Goal: Task Accomplishment & Management: Use online tool/utility

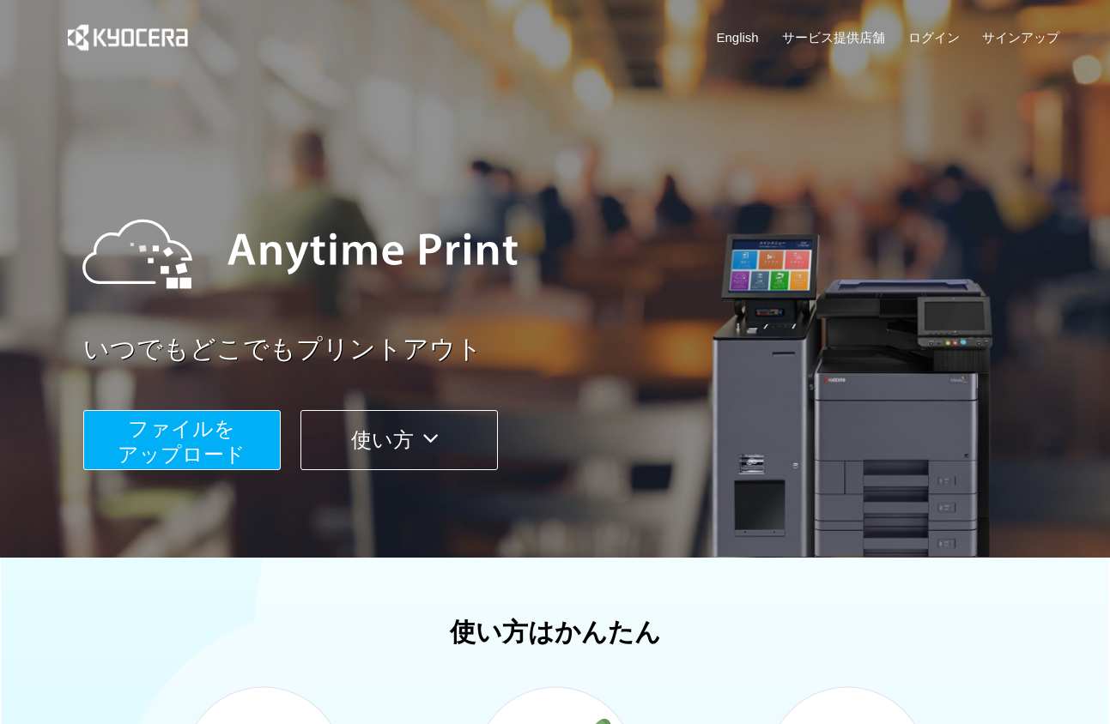
click at [229, 448] on span "ファイルを ​​アップロード" at bounding box center [182, 441] width 128 height 49
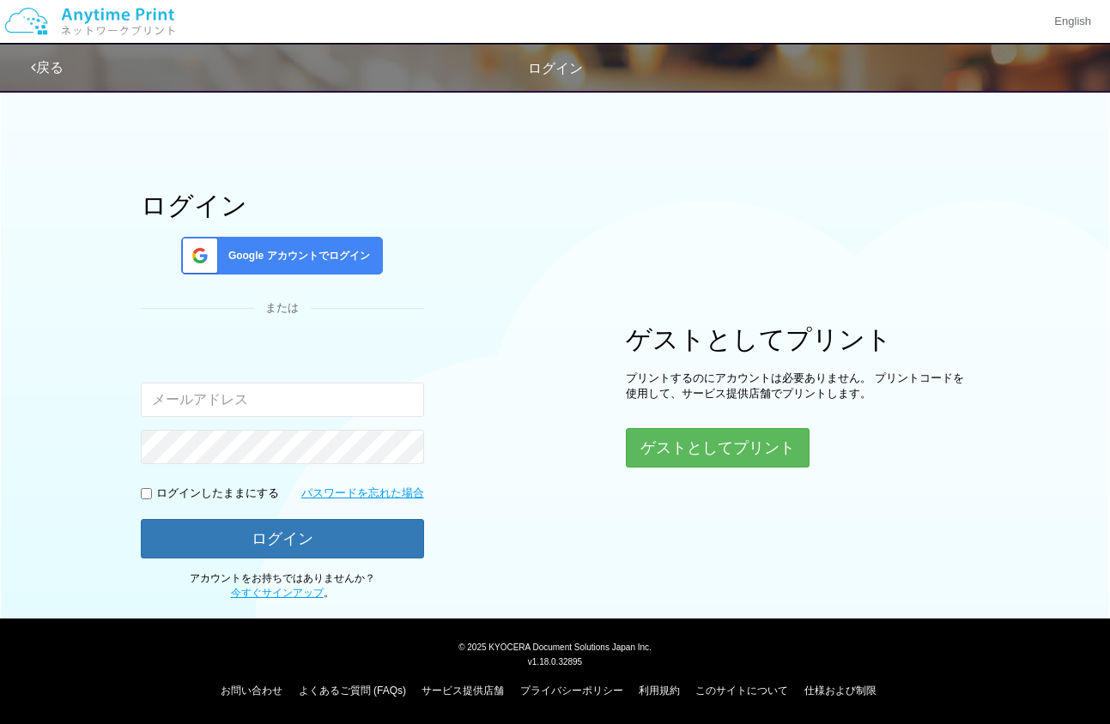
click at [476, 343] on div "ログイン Google アカウントでログイン または 入力されたメールアドレスまたはパスワードが正しくありません。 ログインしたままにする パスワードを忘れた…" at bounding box center [555, 341] width 1030 height 520
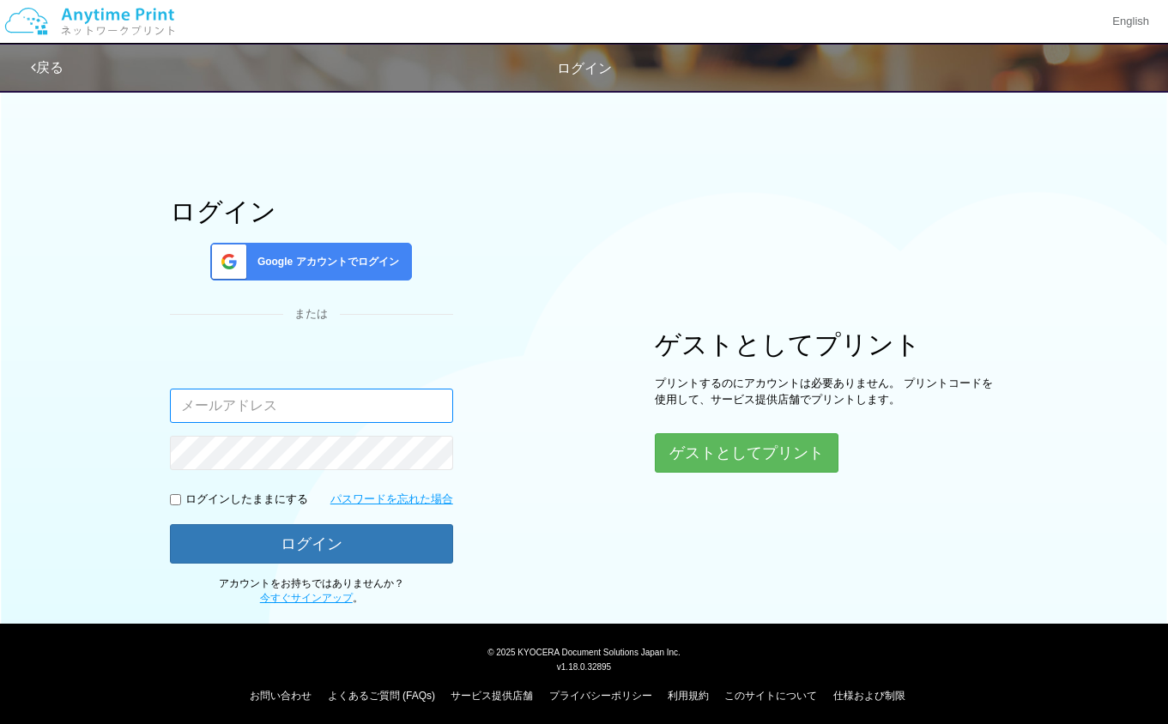
click at [306, 416] on input "email" at bounding box center [311, 406] width 283 height 34
click at [348, 258] on span "Google アカウントでログイン" at bounding box center [325, 262] width 148 height 15
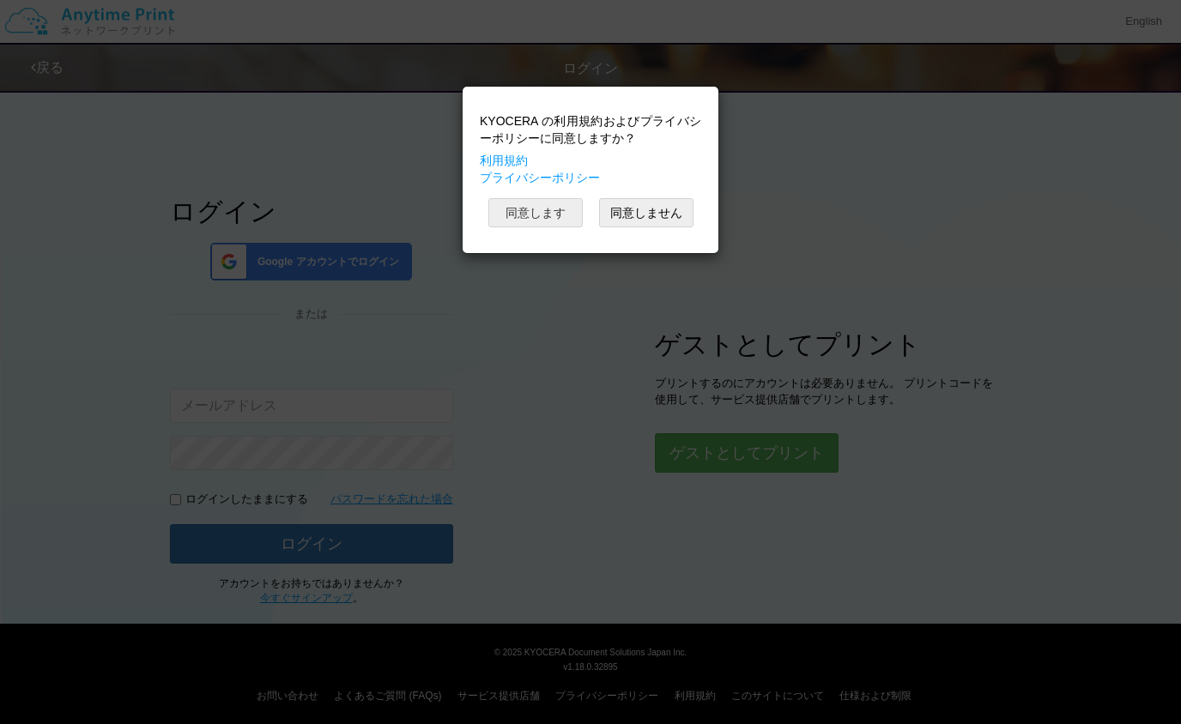
click at [538, 200] on button "同意します" at bounding box center [535, 212] width 94 height 29
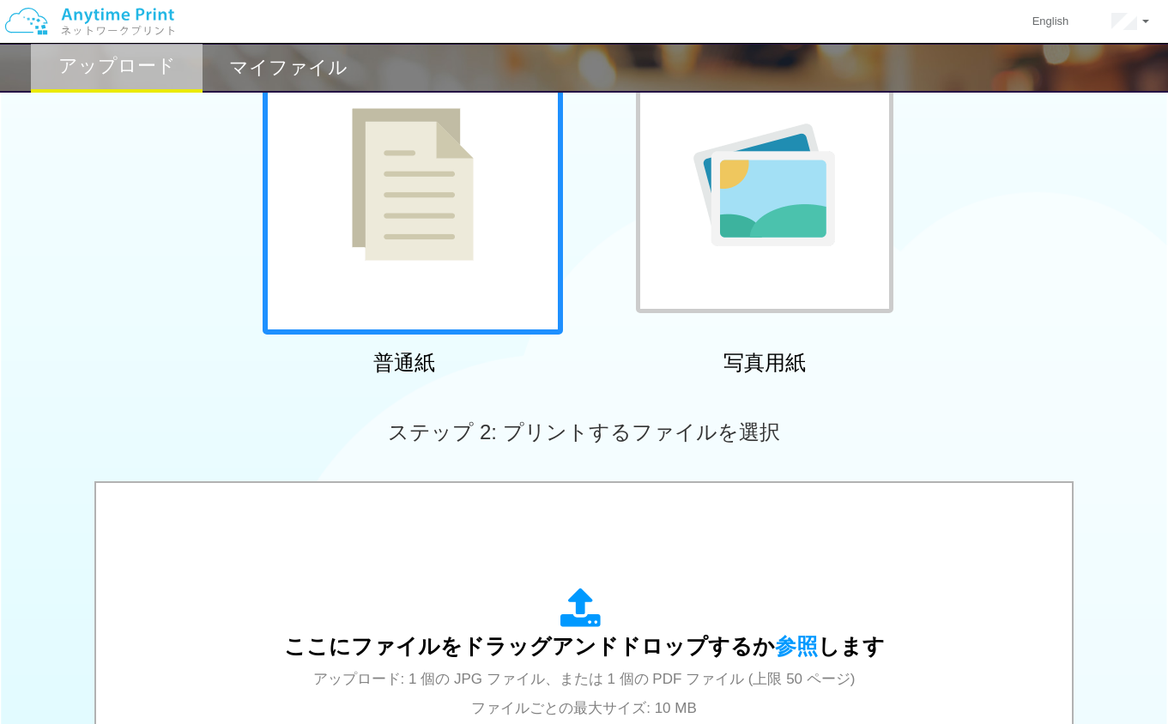
scroll to position [172, 0]
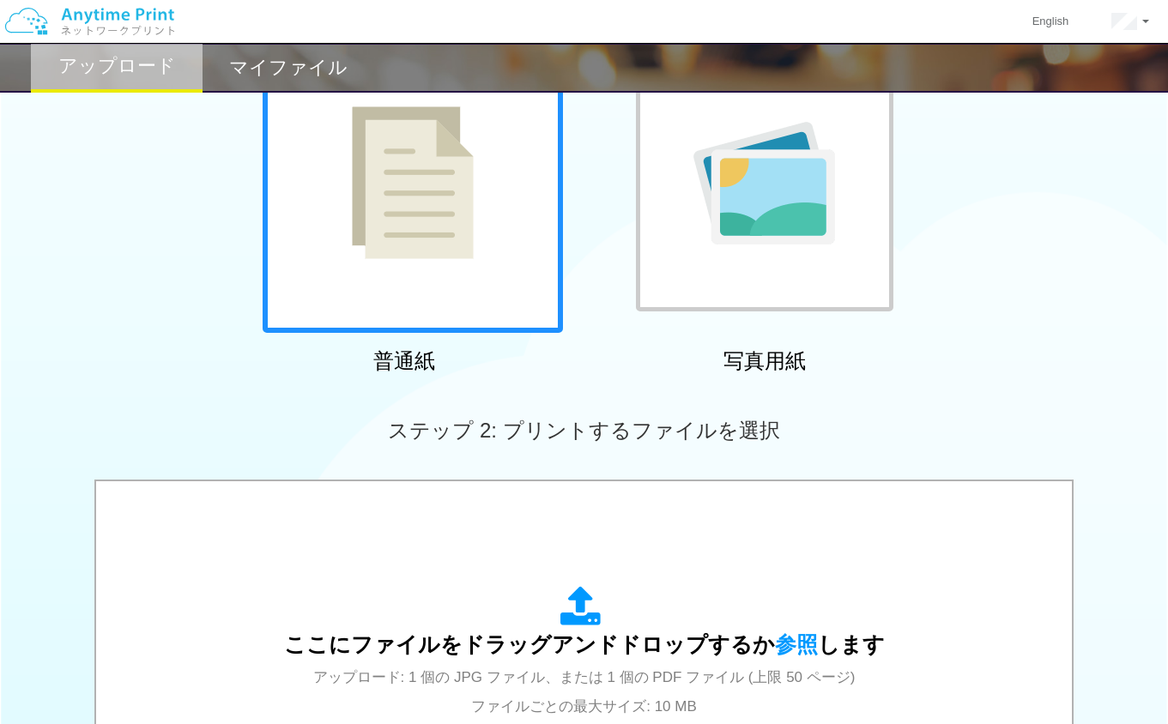
click at [445, 244] on img at bounding box center [413, 182] width 122 height 153
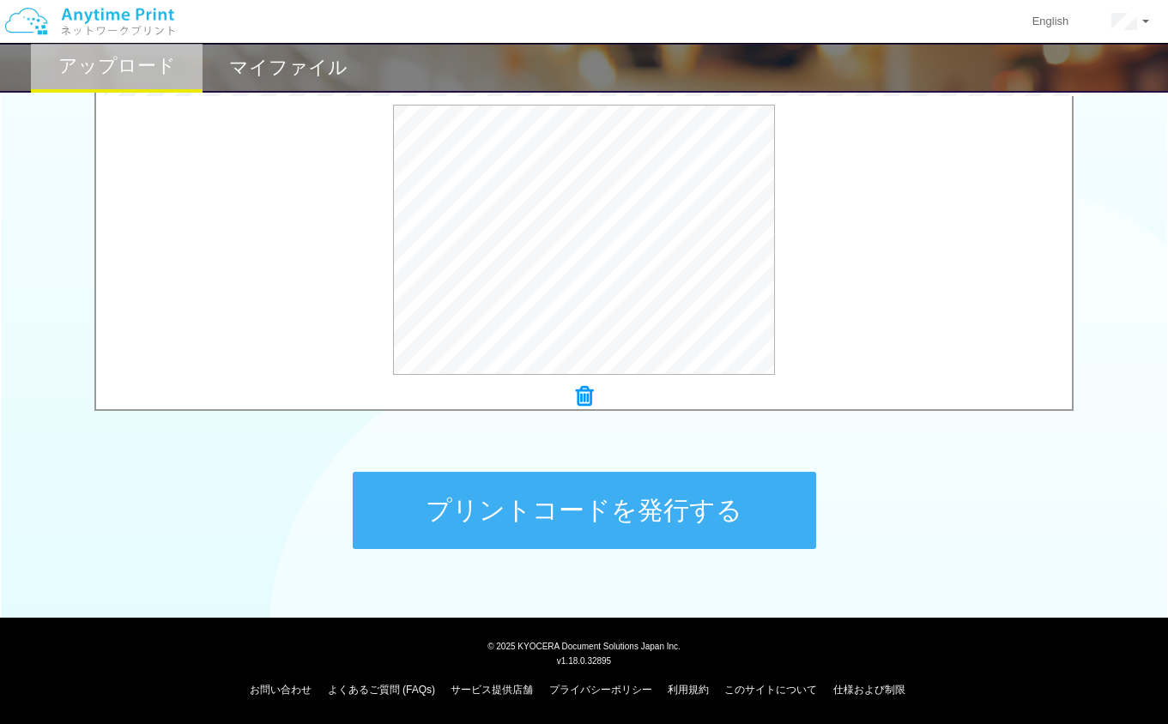
scroll to position [495, 0]
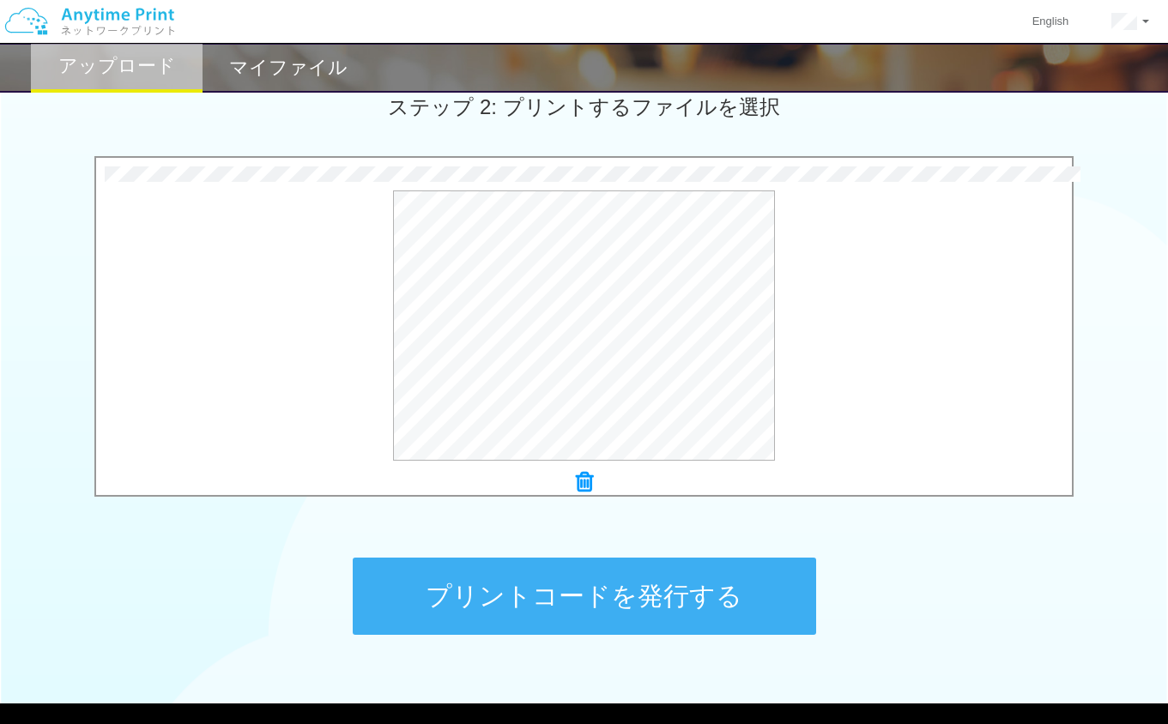
click at [696, 584] on button "プリントコードを発行する" at bounding box center [584, 596] width 463 height 77
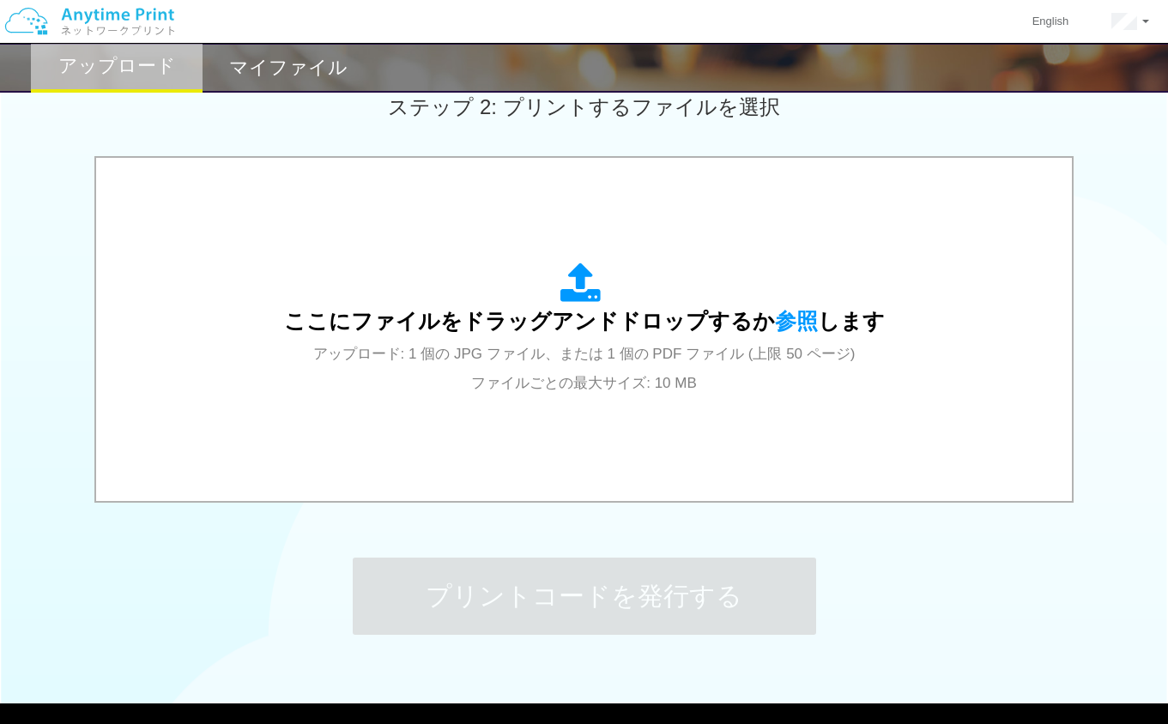
scroll to position [0, 0]
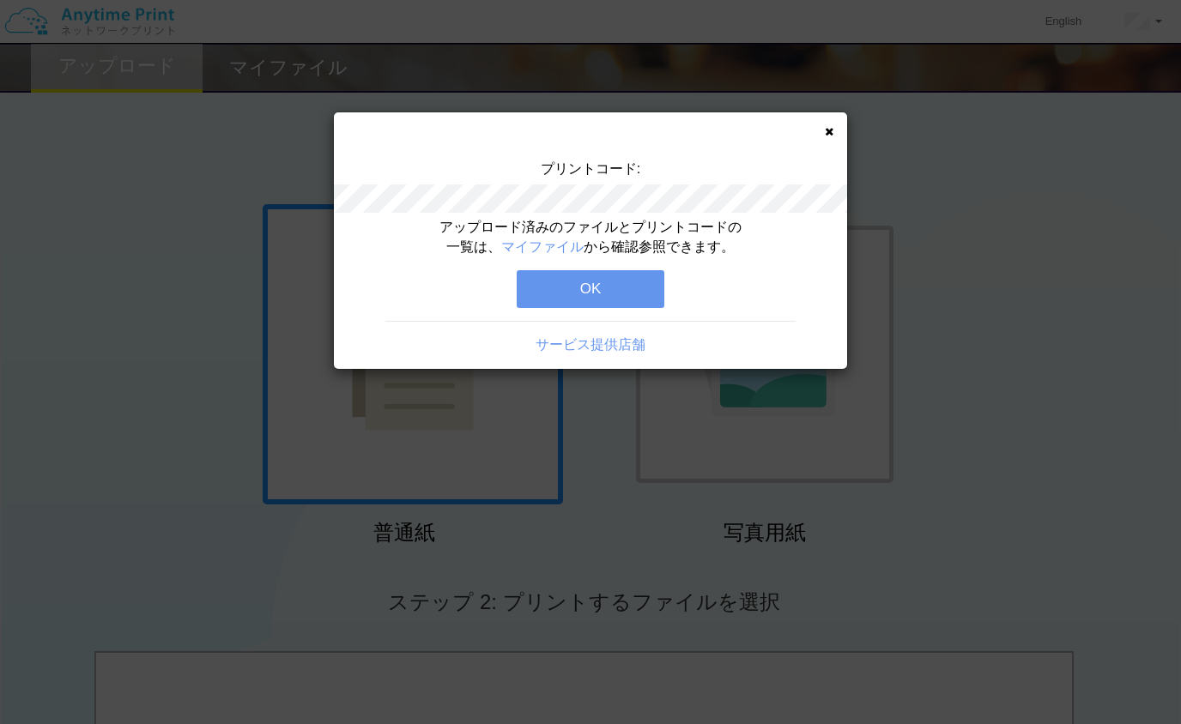
click at [625, 297] on button "OK" at bounding box center [591, 289] width 148 height 38
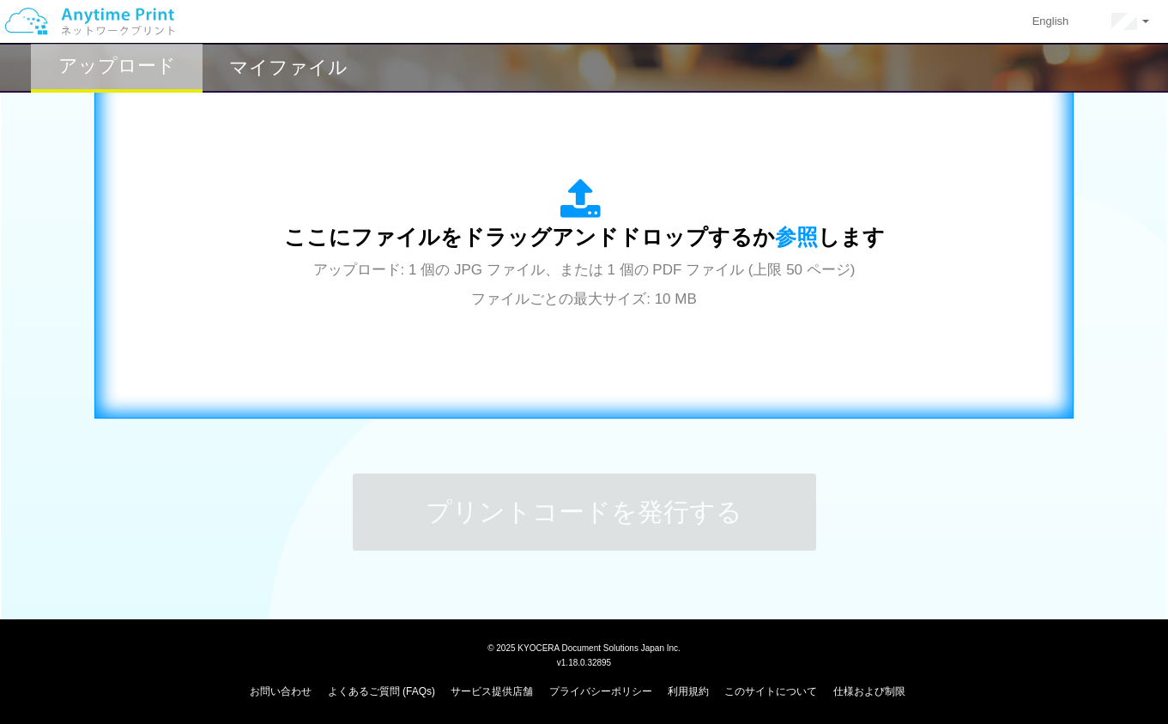
scroll to position [581, 0]
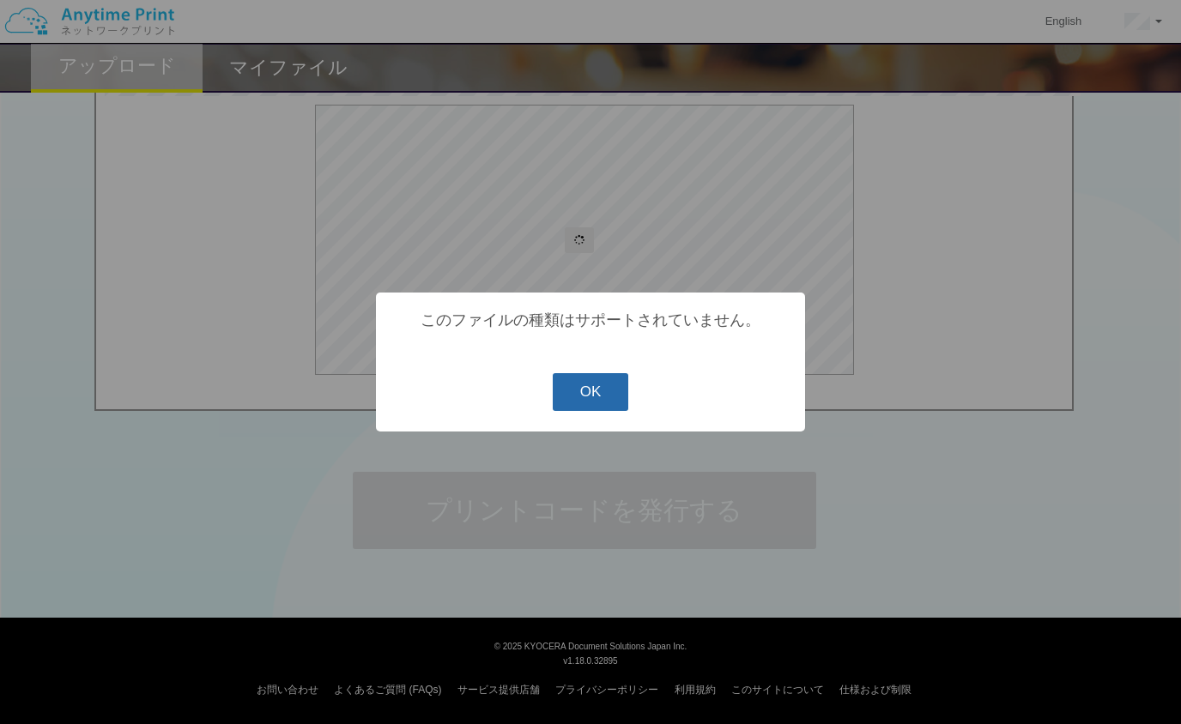
click at [585, 394] on button "OK" at bounding box center [591, 392] width 76 height 38
